Goal: Transaction & Acquisition: Purchase product/service

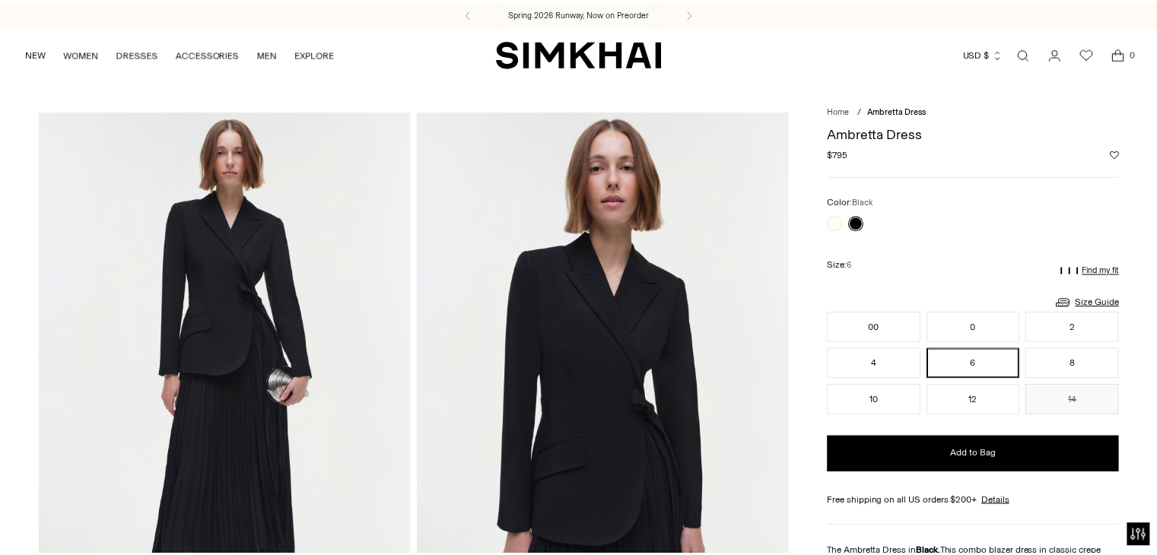
scroll to position [691, 0]
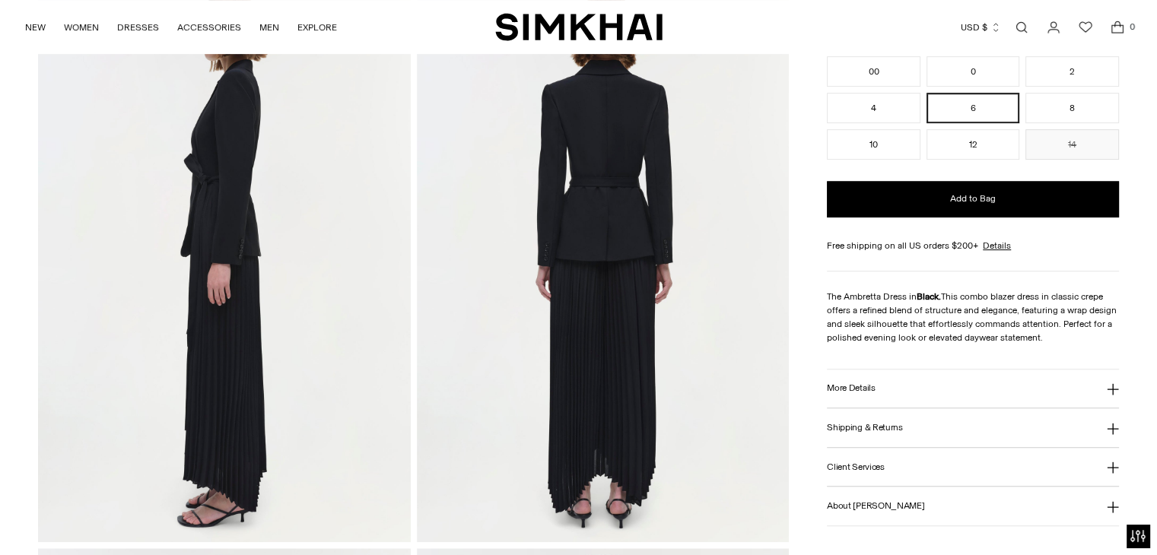
click at [1117, 385] on icon at bounding box center [1113, 389] width 12 height 12
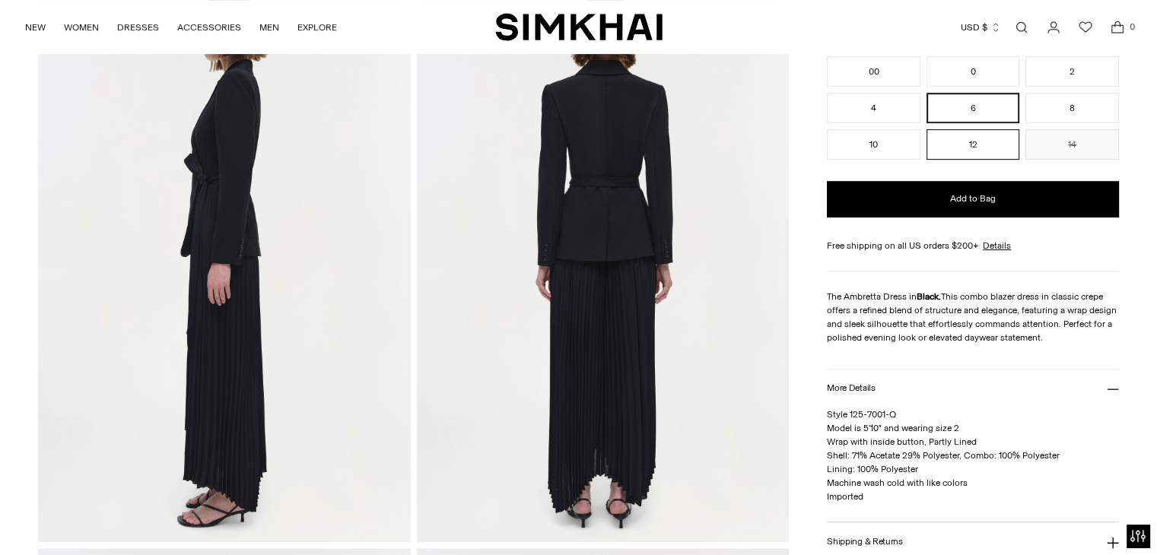
click at [978, 150] on button "12" at bounding box center [973, 144] width 94 height 30
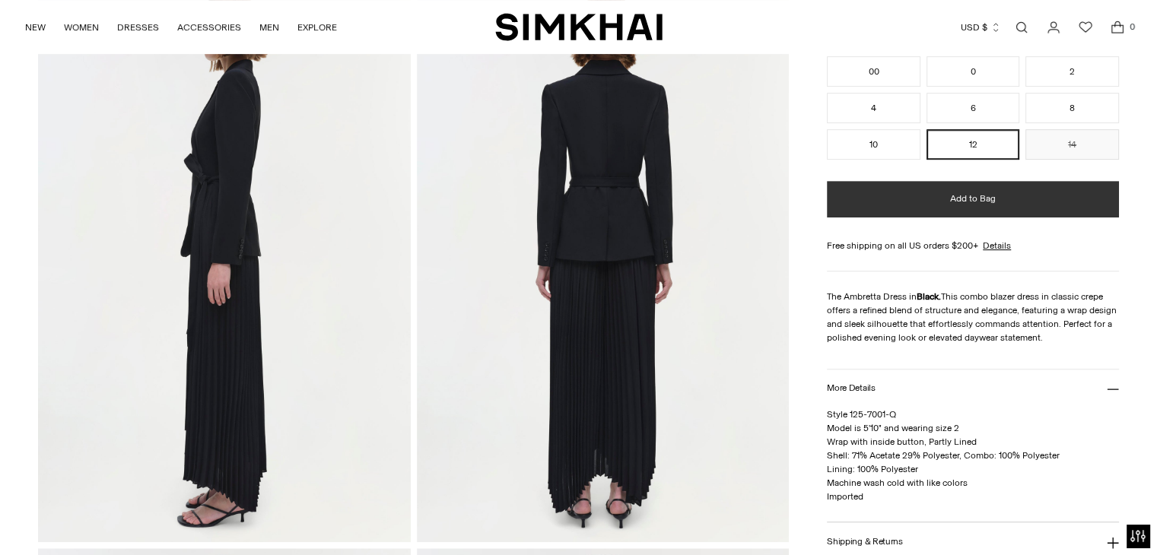
click at [977, 191] on button "Add to Bag" at bounding box center [973, 199] width 292 height 37
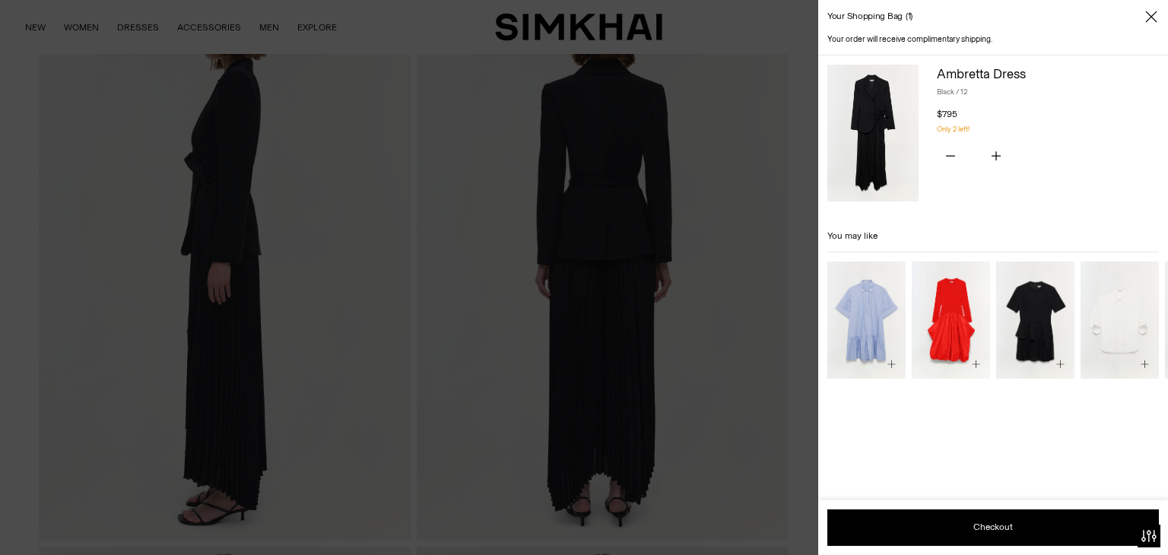
click at [412, 21] on div at bounding box center [584, 277] width 1168 height 555
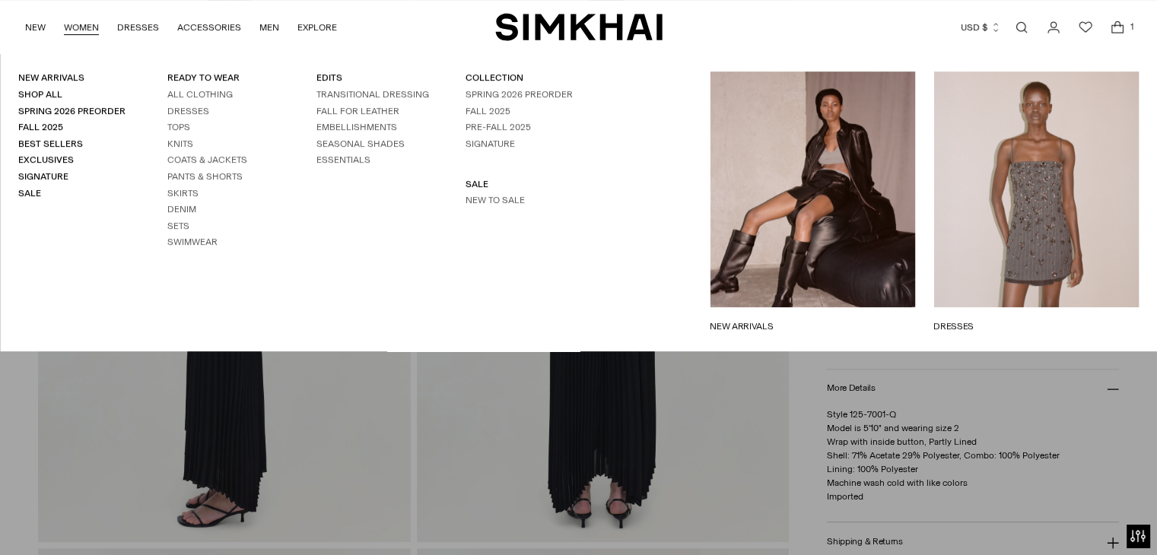
click at [1021, 20] on link "Open search modal" at bounding box center [1021, 27] width 30 height 30
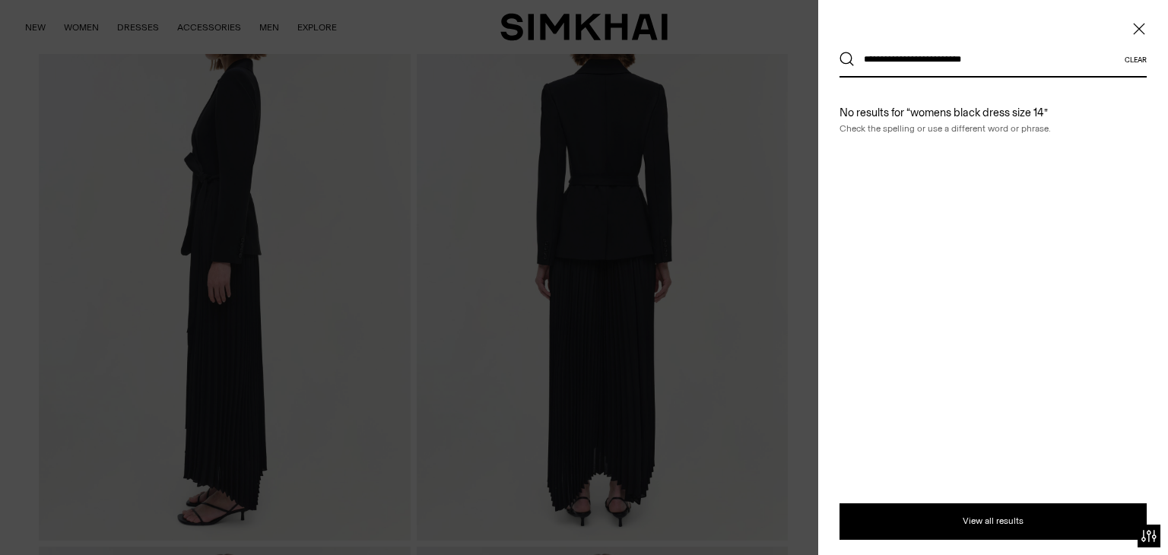
type input "**********"
click at [840, 52] on button "Search" at bounding box center [847, 59] width 15 height 15
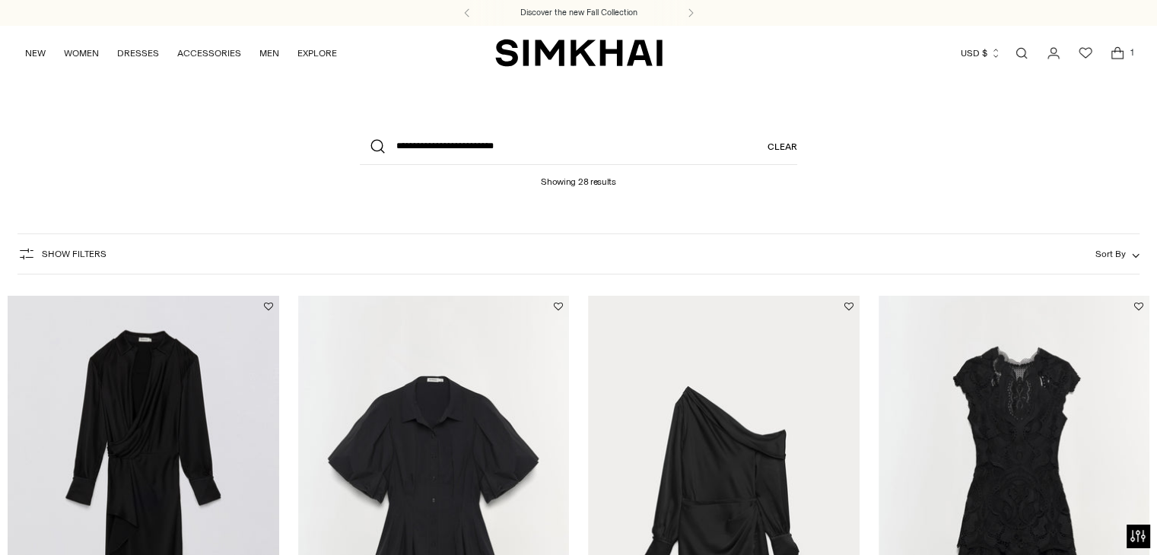
drag, startPoint x: 1161, startPoint y: 68, endPoint x: 1157, endPoint y: 56, distance: 12.8
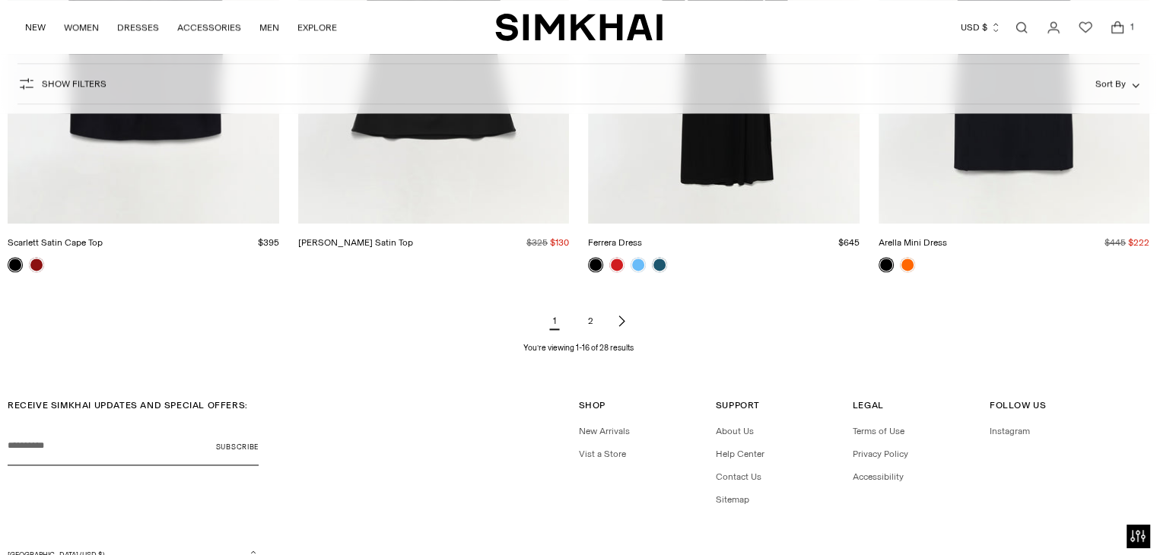
scroll to position [2014, 0]
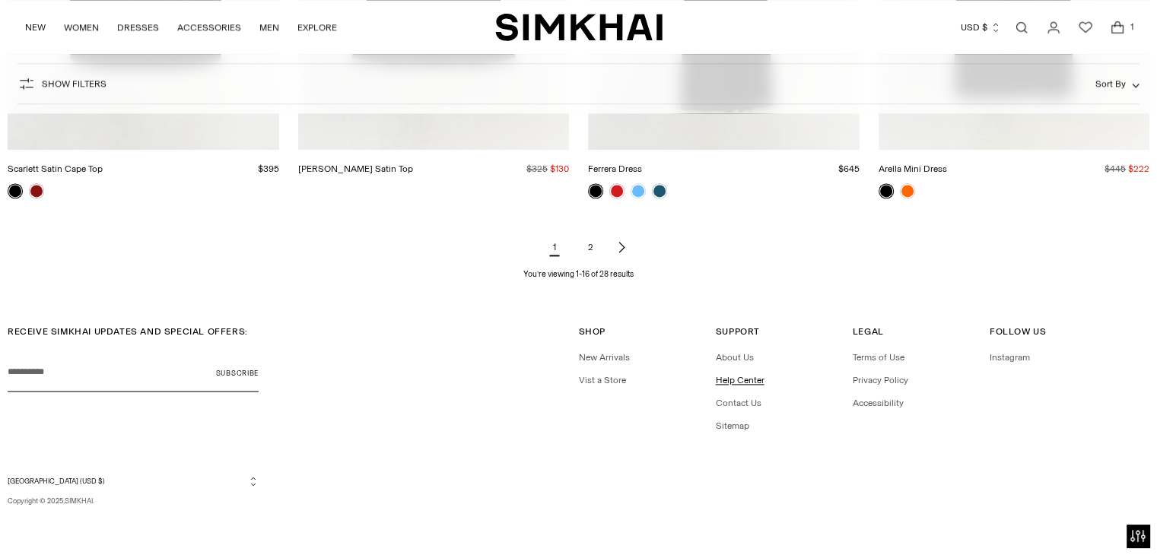
click at [749, 379] on link "Help Center" at bounding box center [740, 380] width 49 height 11
